Goal: Book appointment/travel/reservation

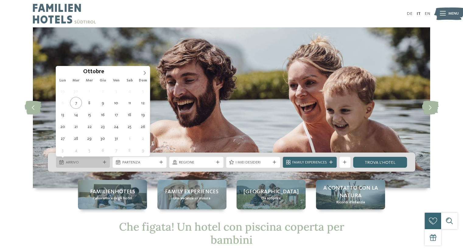
click at [107, 162] on div "Arrivo" at bounding box center [83, 162] width 54 height 11
click at [145, 73] on icon at bounding box center [145, 73] width 2 height 4
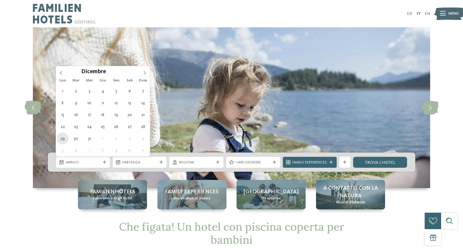
type div "[DATE]"
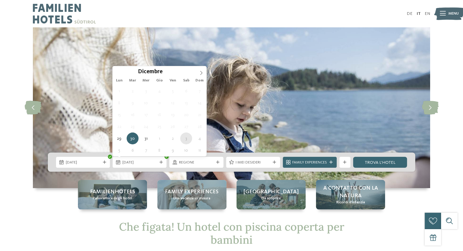
type div "[DATE]"
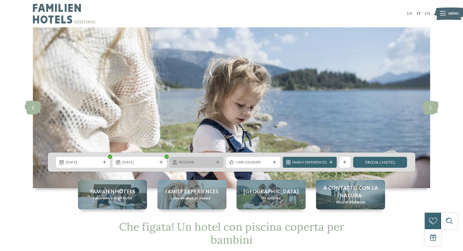
click at [219, 161] on icon at bounding box center [217, 162] width 3 height 3
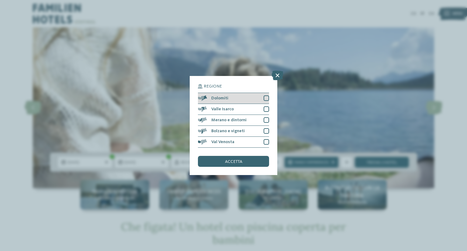
click at [240, 98] on div "Dolomiti" at bounding box center [233, 98] width 71 height 11
click at [257, 161] on div "accetta" at bounding box center [233, 161] width 71 height 11
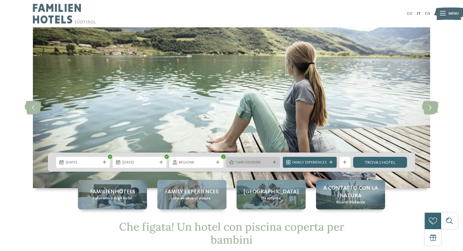
click at [273, 161] on icon at bounding box center [274, 162] width 3 height 3
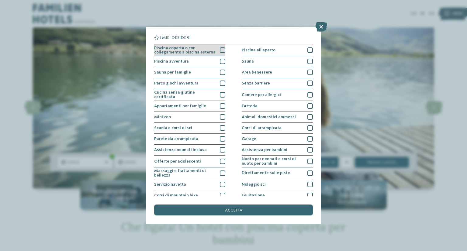
click at [220, 51] on div at bounding box center [222, 49] width 5 height 5
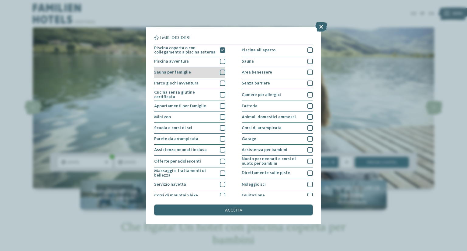
click at [220, 75] on div at bounding box center [222, 72] width 5 height 5
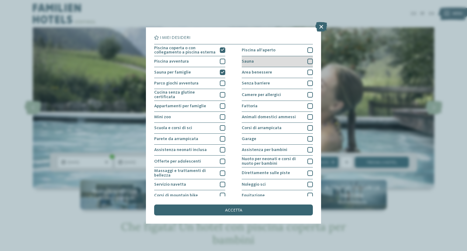
click at [264, 62] on div "Sauna" at bounding box center [277, 61] width 71 height 11
click at [270, 50] on span "Piscina all'aperto" at bounding box center [259, 50] width 34 height 4
click at [265, 48] on span "Piscina all'aperto" at bounding box center [259, 50] width 34 height 4
click at [263, 72] on span "Area benessere" at bounding box center [257, 72] width 30 height 4
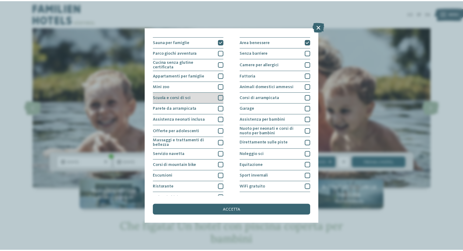
scroll to position [37, 0]
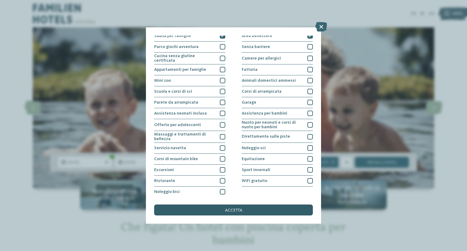
click at [250, 211] on div "accetta" at bounding box center [233, 210] width 159 height 11
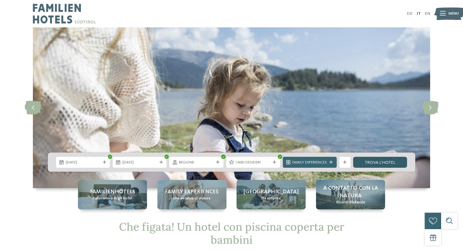
click at [372, 162] on link "trova l’hotel" at bounding box center [380, 162] width 54 height 11
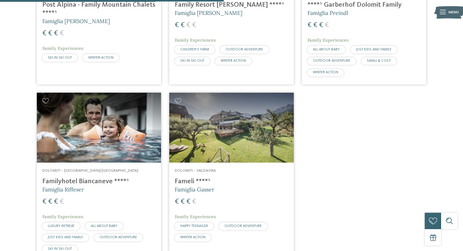
scroll to position [359, 0]
